Goal: Find specific page/section: Find specific page/section

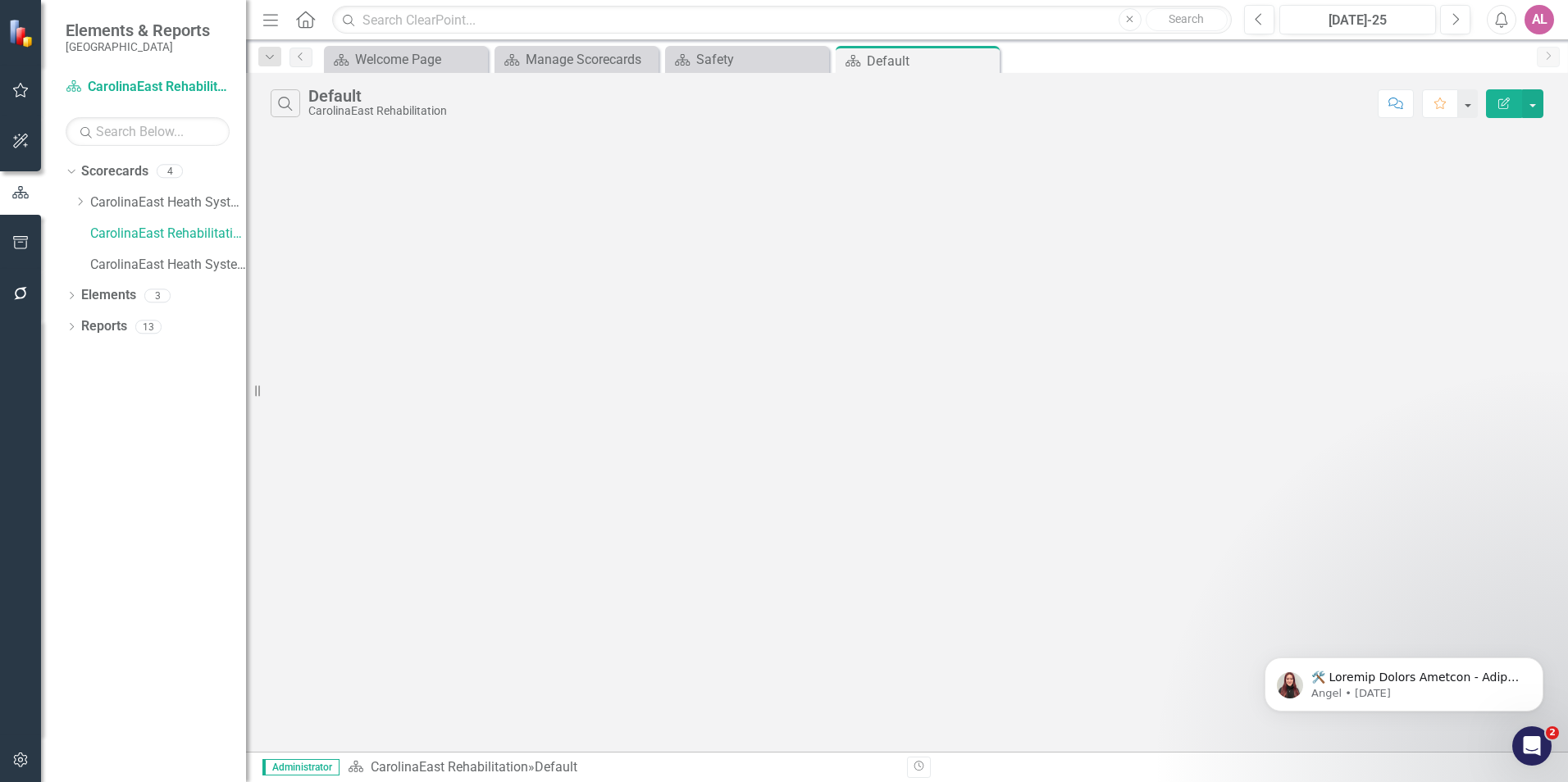
click at [541, 272] on div "Search Default CarolinaEast Rehabilitation Comment Favorite Edit Report" at bounding box center [908, 412] width 1323 height 679
click at [1042, 383] on div "Search Default CarolinaEast Rehabilitation Comment Favorite Edit Report" at bounding box center [908, 412] width 1323 height 679
click at [839, 304] on div "Search Default CarolinaEast Rehabilitation Comment Favorite Edit Report" at bounding box center [908, 412] width 1323 height 679
click at [713, 394] on div "Search Default CarolinaEast Rehabilitation Comment Favorite Edit Report" at bounding box center [908, 412] width 1323 height 679
click at [713, 407] on div "Search Default CarolinaEast Rehabilitation Comment Favorite Edit Report" at bounding box center [908, 412] width 1323 height 679
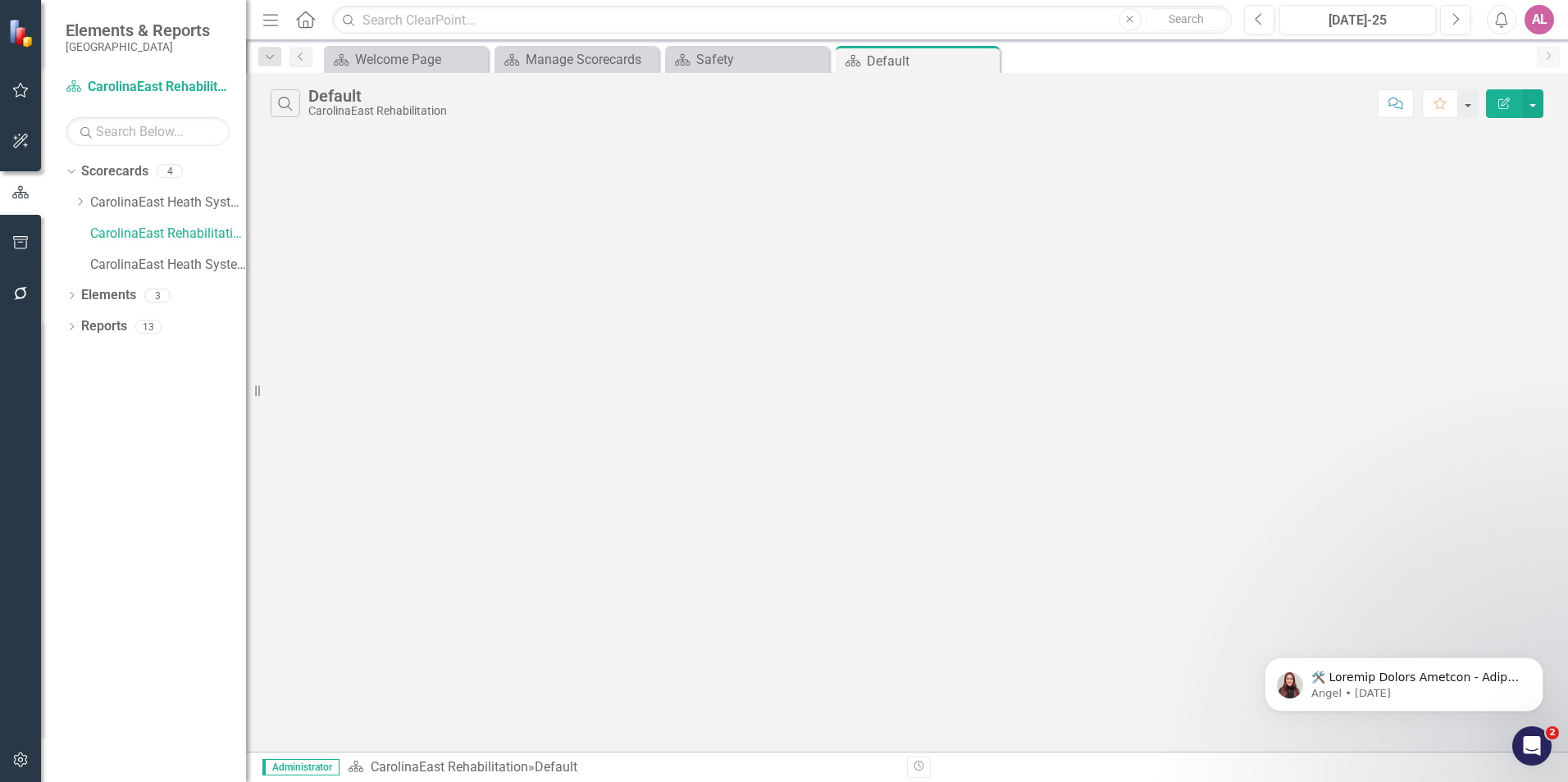
click at [896, 334] on div "Search Default CarolinaEast Rehabilitation Comment Favorite Edit Report" at bounding box center [908, 412] width 1323 height 679
click at [582, 493] on div "Search Default CarolinaEast Rehabilitation Comment Favorite Edit Report" at bounding box center [908, 412] width 1323 height 679
click at [938, 288] on div "Search Default CarolinaEast Rehabilitation Comment Favorite Edit Report" at bounding box center [908, 412] width 1323 height 679
click at [571, 58] on div "Manage Scorecards" at bounding box center [579, 59] width 108 height 20
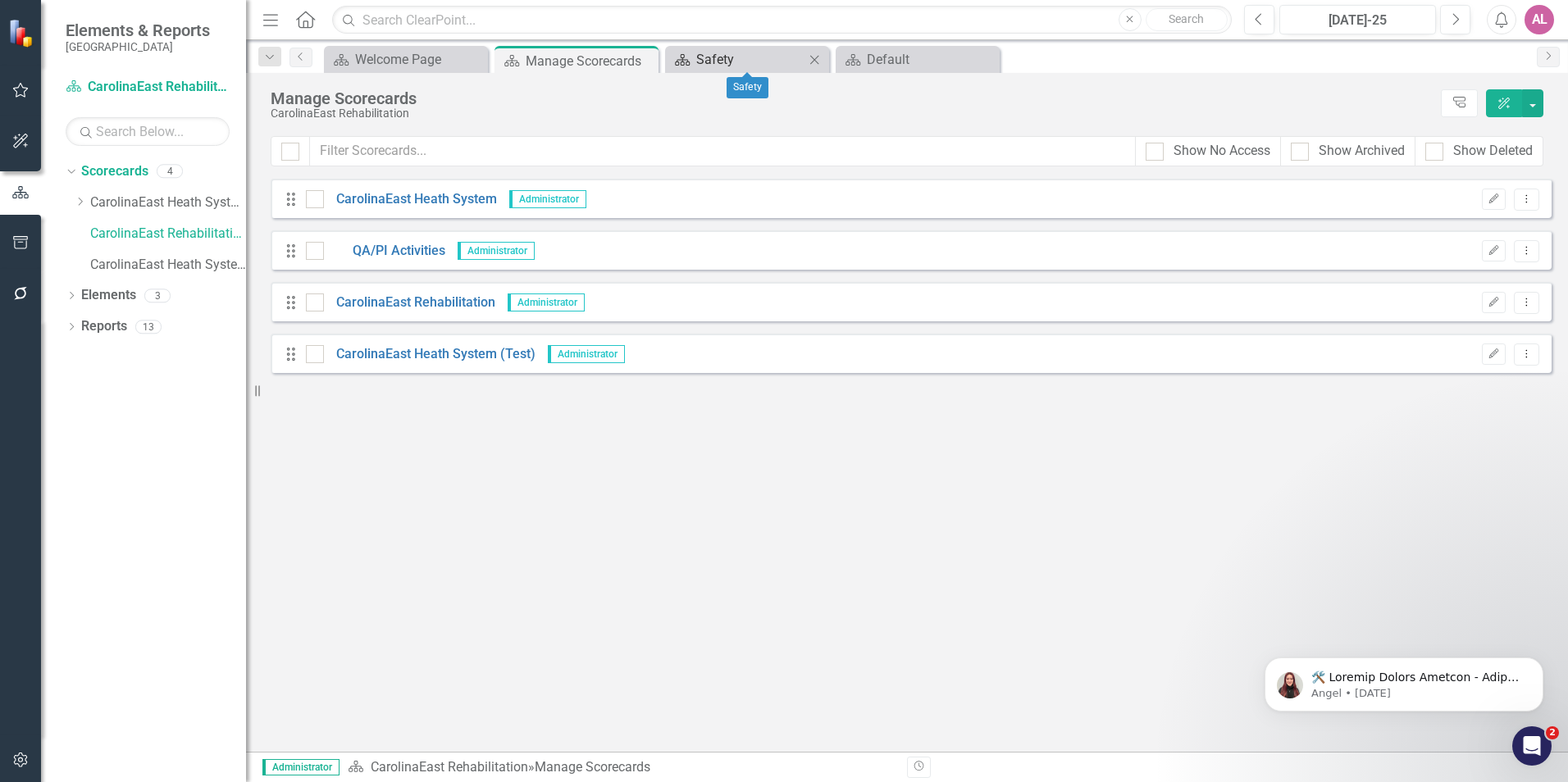
click at [717, 57] on div "Safety" at bounding box center [750, 59] width 108 height 20
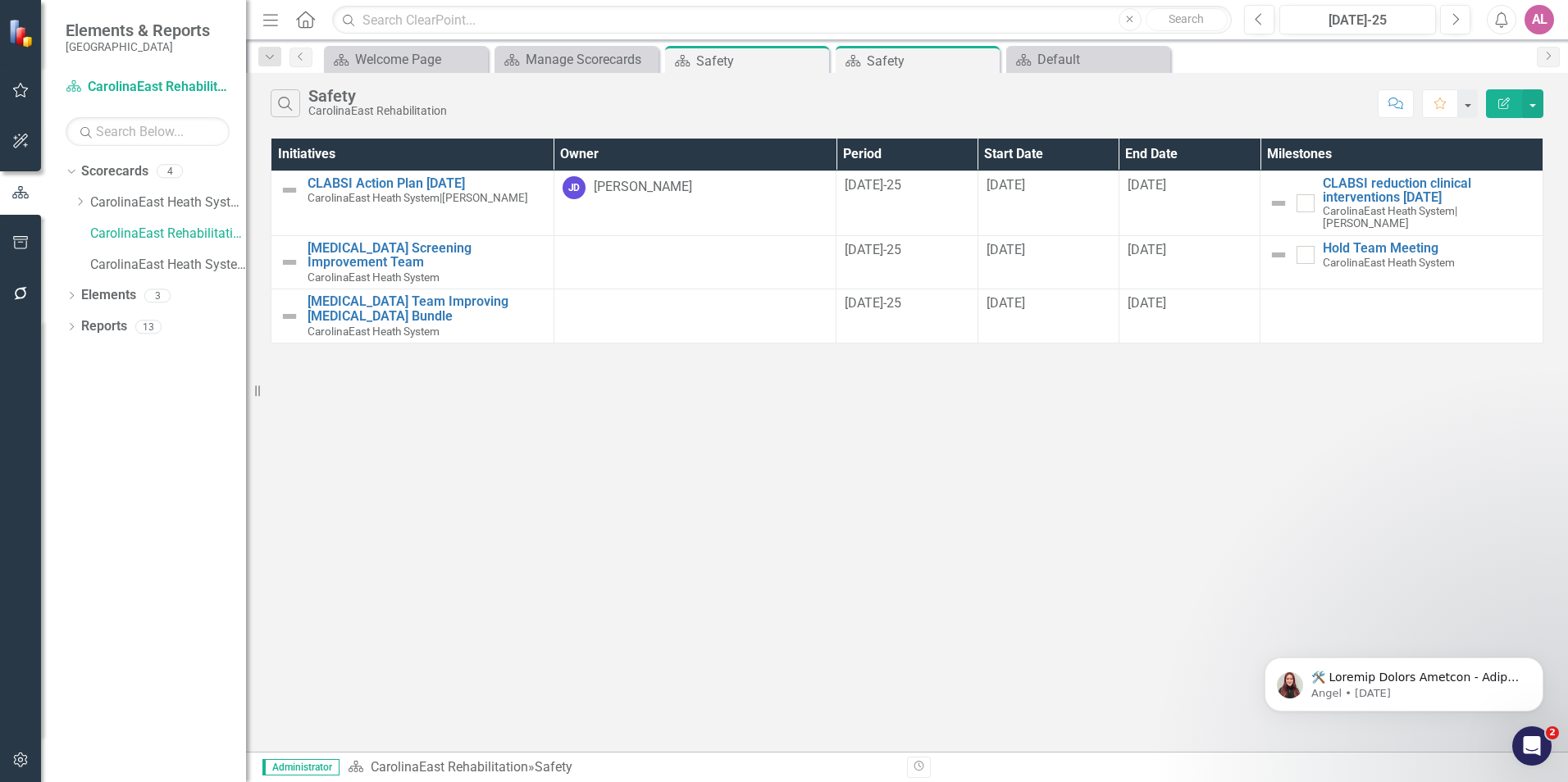
click at [398, 408] on div "Search Safety CarolinaEast Rehabilitation Comment Favorite Edit Report Initiati…" at bounding box center [908, 412] width 1323 height 679
click at [460, 366] on div "Search Safety CarolinaEast Rehabilitation Comment Favorite Edit Report Initiati…" at bounding box center [908, 412] width 1323 height 679
click at [1232, 361] on div "Search Safety CarolinaEast Rehabilitation Comment Favorite Edit Report Initiati…" at bounding box center [908, 412] width 1323 height 679
click at [591, 64] on div "Manage Scorecards" at bounding box center [579, 59] width 108 height 20
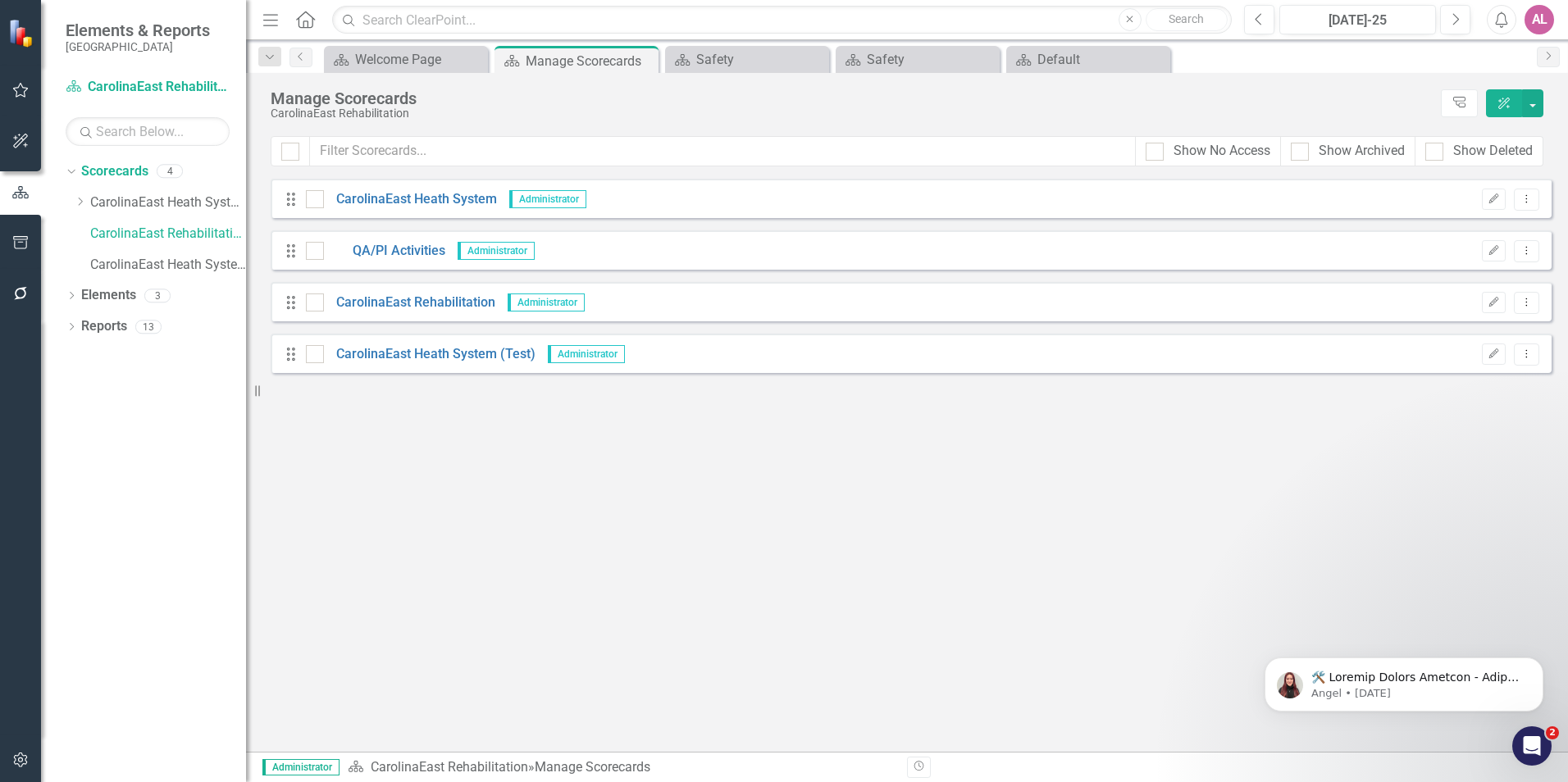
click at [450, 341] on div "Drag CarolinaEast Heath System (Test) Administrator Edit Dropdown Menu" at bounding box center [912, 354] width 1282 height 39
click at [439, 356] on link "CarolinaEast Heath System (Test)" at bounding box center [429, 354] width 211 height 19
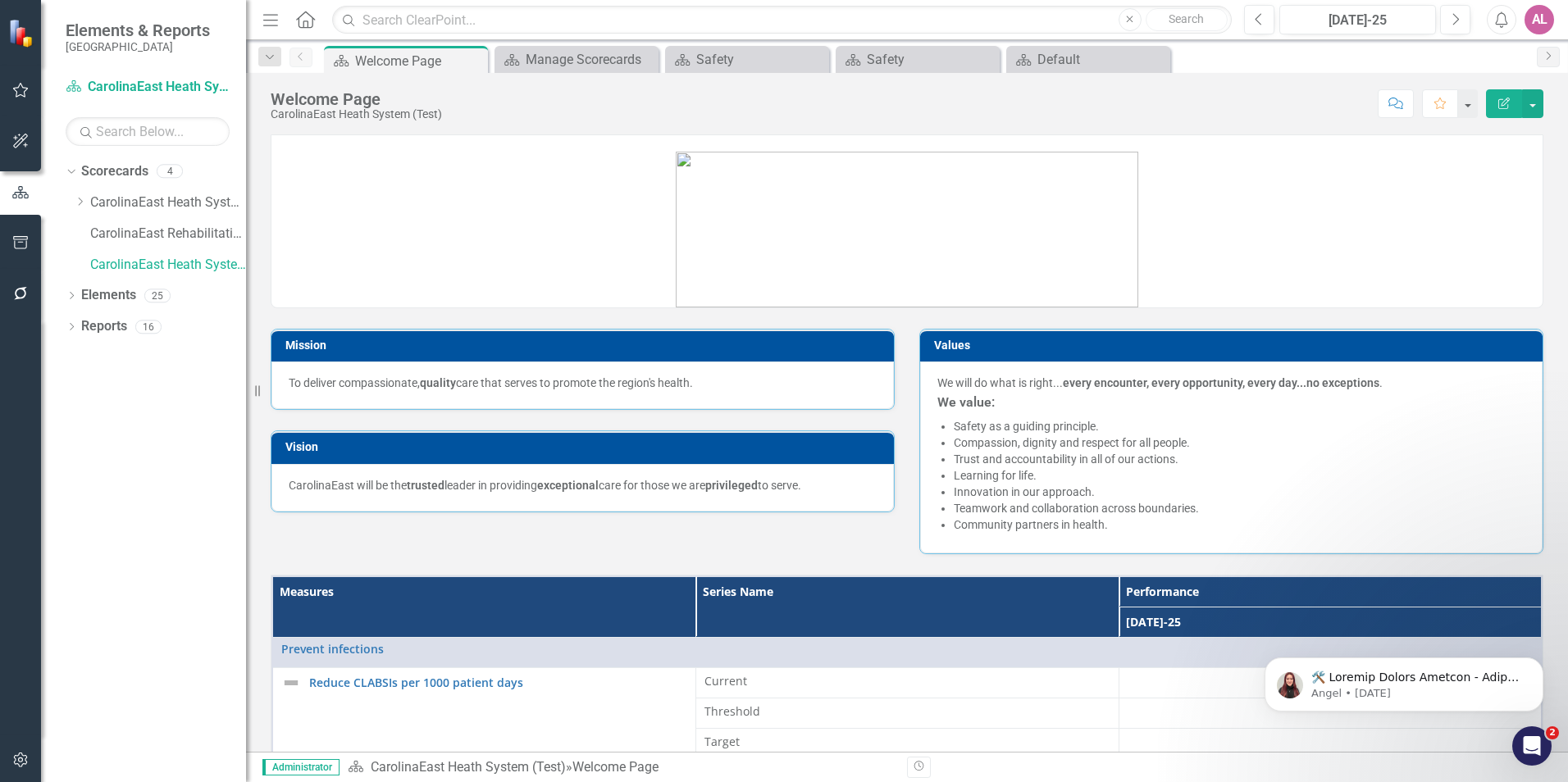
click at [897, 385] on div "Mission To deliver compassionate, quality care that serves to promote the regio…" at bounding box center [582, 359] width 649 height 101
click at [1248, 207] on link at bounding box center [907, 222] width 1271 height 170
click at [1274, 268] on link at bounding box center [907, 222] width 1271 height 170
drag, startPoint x: 1274, startPoint y: 279, endPoint x: 1263, endPoint y: 291, distance: 16.3
click at [1272, 282] on link at bounding box center [907, 222] width 1271 height 170
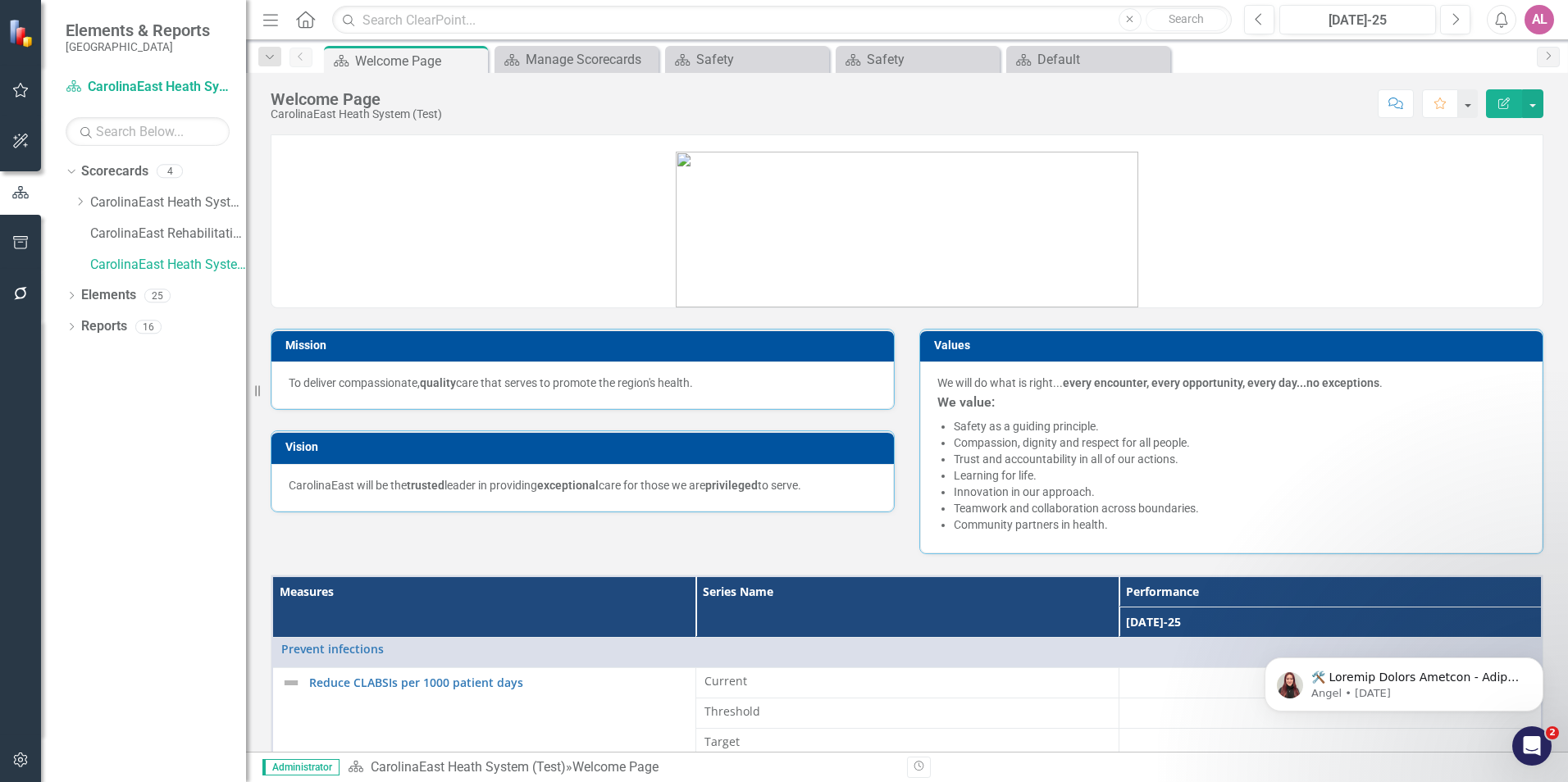
click at [1266, 299] on link at bounding box center [907, 222] width 1271 height 170
click at [1380, 308] on div at bounding box center [907, 221] width 1273 height 174
click at [913, 479] on div "Values We will do what is right... every encounter, every opportunity, every da…" at bounding box center [1231, 431] width 649 height 246
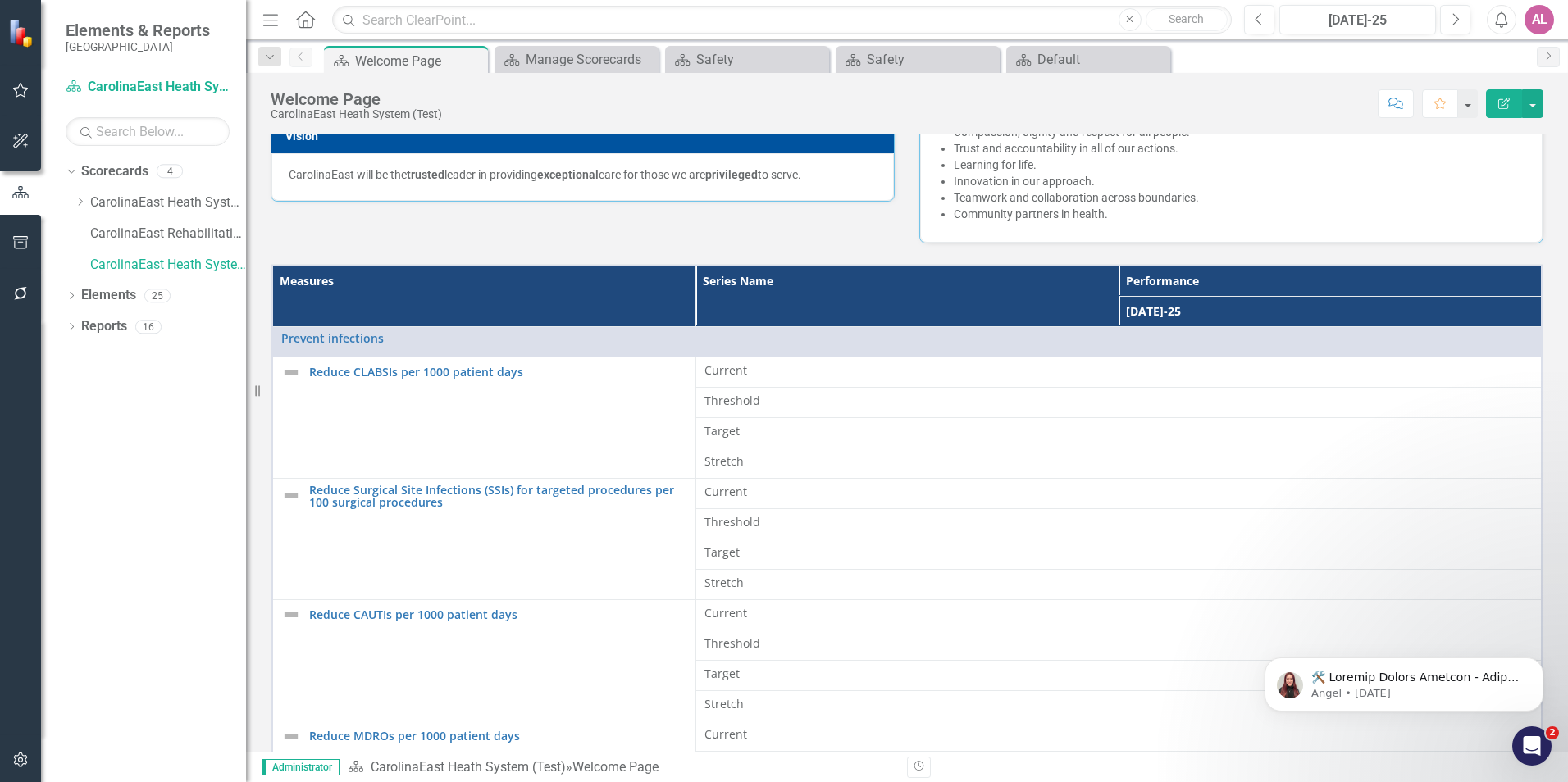
scroll to position [328, 0]
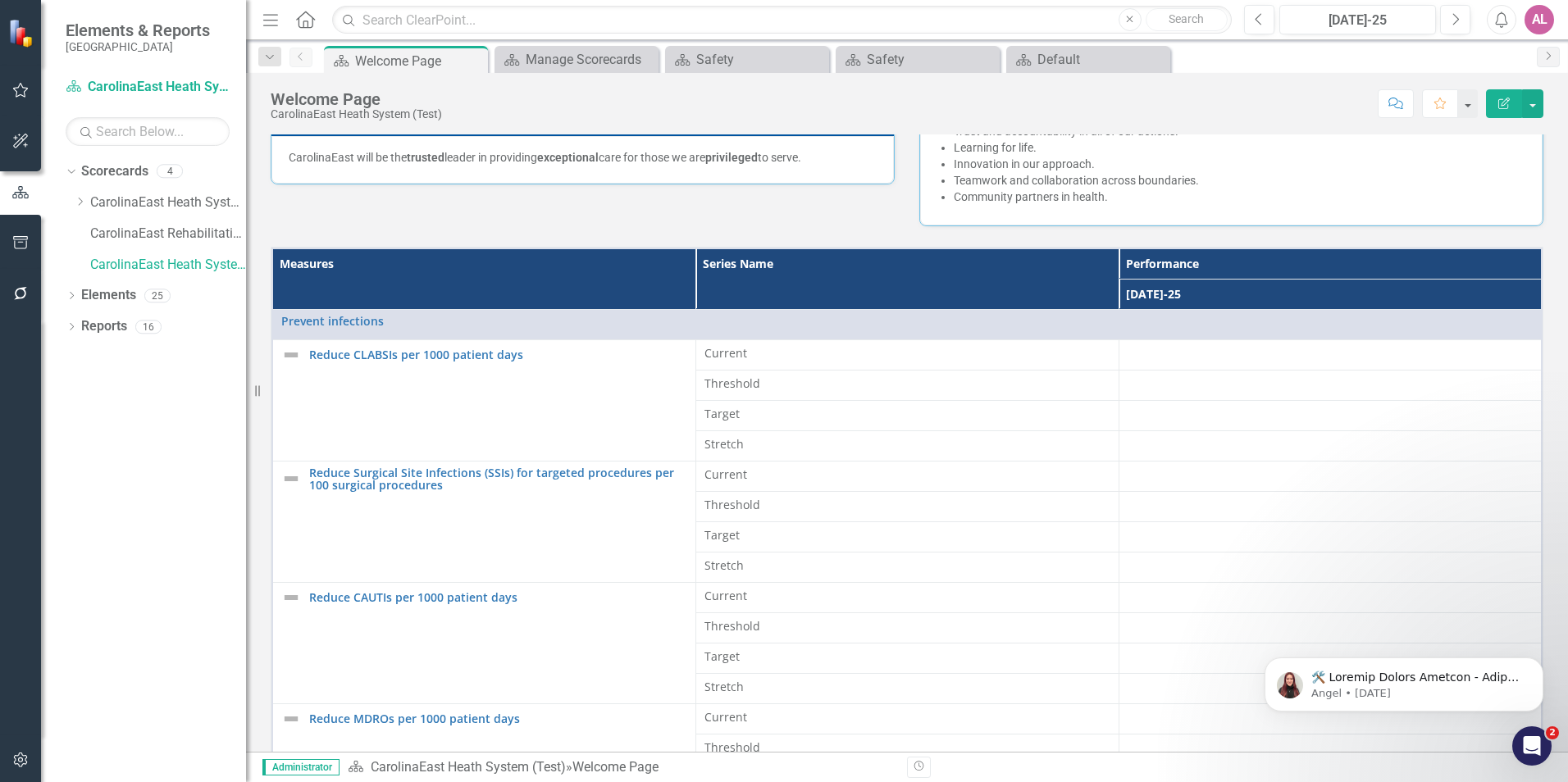
click at [694, 212] on div "Mission To deliver compassionate, quality care that serves to promote the regio…" at bounding box center [907, 103] width 1297 height 246
click at [683, 209] on div "Mission To deliver compassionate, quality care that serves to promote the regio…" at bounding box center [907, 103] width 1297 height 246
drag, startPoint x: 900, startPoint y: 224, endPoint x: 879, endPoint y: 190, distance: 40.0
click at [900, 207] on div "Mission To deliver compassionate, quality care that serves to promote the regio…" at bounding box center [907, 103] width 1297 height 246
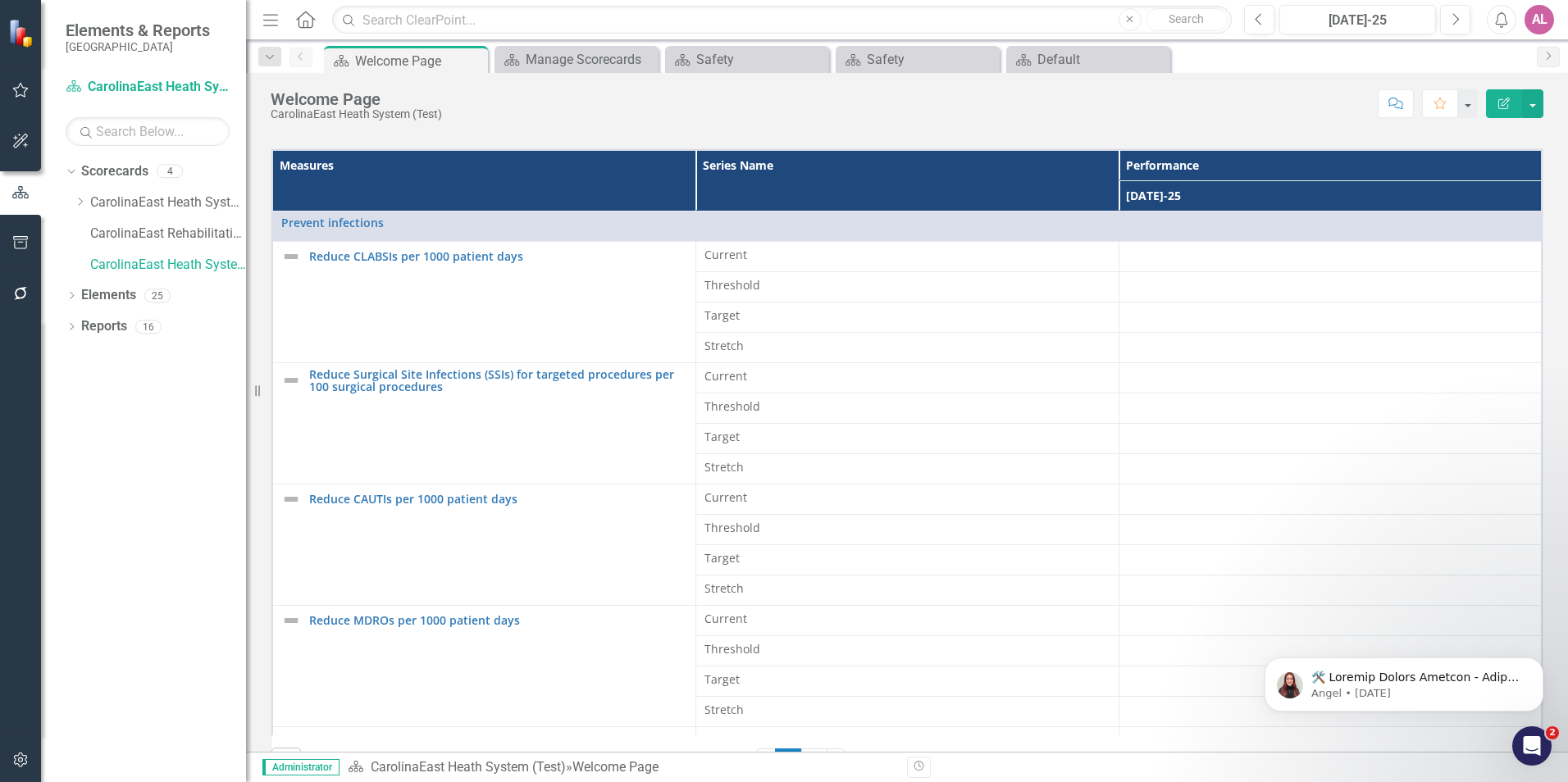
scroll to position [460, 0]
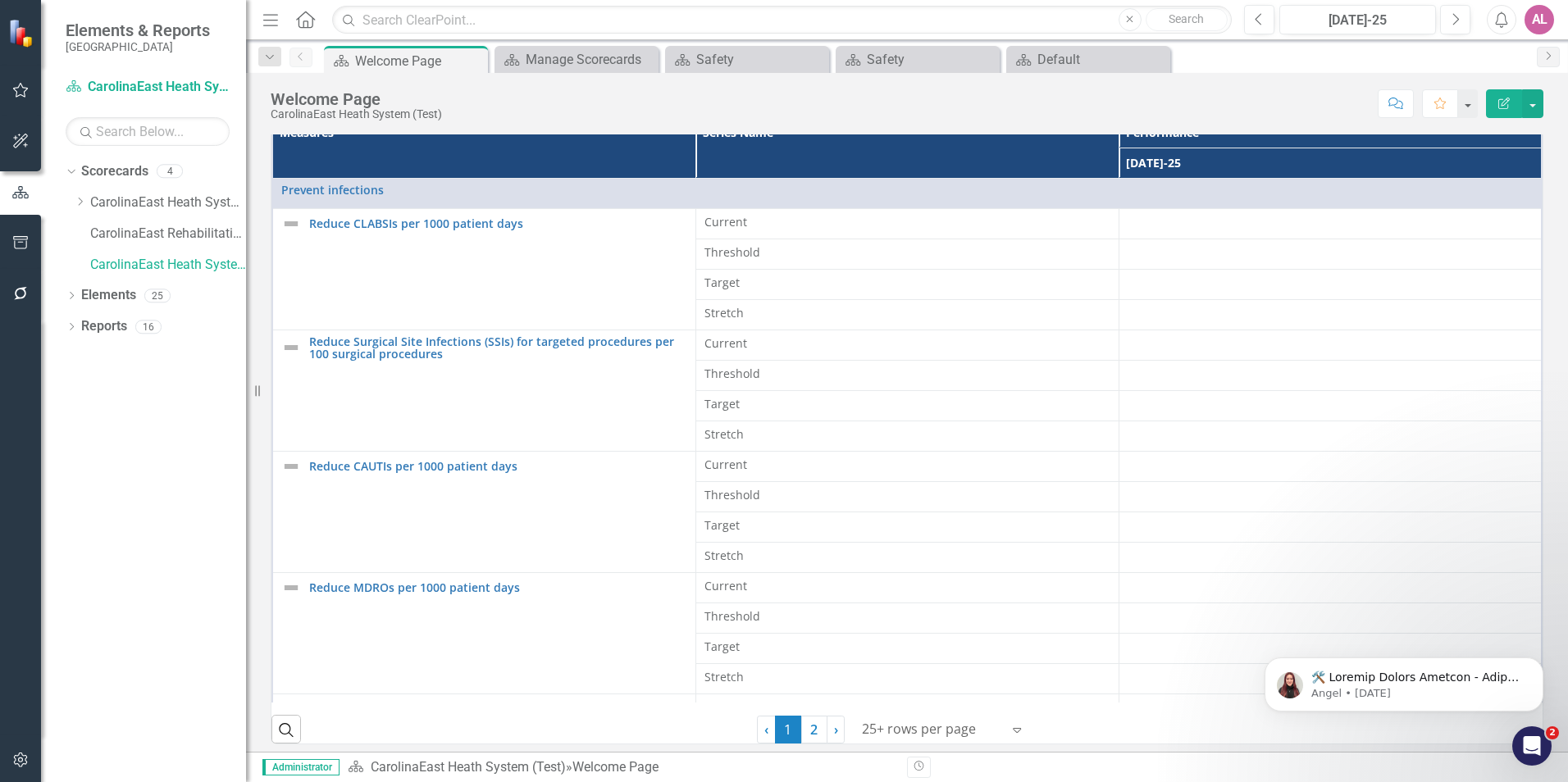
click at [886, 119] on div "Welcome Page CarolinaEast Heath System (Test) Score: N/A [DATE]-25 Completed Co…" at bounding box center [908, 97] width 1323 height 50
click at [1091, 96] on div "Score: N/A [DATE]-25 Completed Comment Favorite Edit Report" at bounding box center [996, 103] width 1094 height 28
click at [968, 106] on div "Score: N/A [DATE]-25 Completed Comment Favorite Edit Report" at bounding box center [996, 103] width 1094 height 28
